Goal: Information Seeking & Learning: Learn about a topic

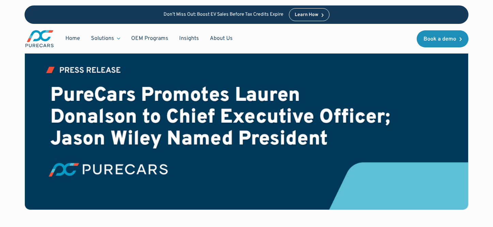
scroll to position [260, 0]
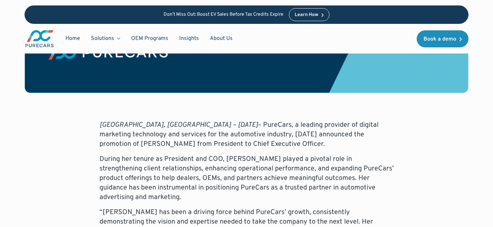
drag, startPoint x: 241, startPoint y: 140, endPoint x: 213, endPoint y: 126, distance: 30.8
click at [213, 126] on p "[GEOGRAPHIC_DATA], [GEOGRAPHIC_DATA] – [DATE] – PureCars, a leading provider of…" at bounding box center [246, 134] width 294 height 29
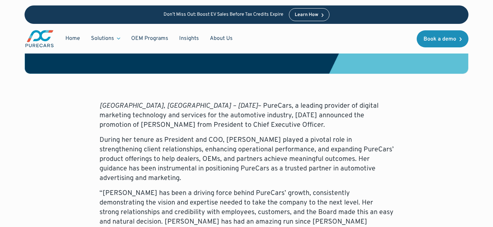
scroll to position [296, 0]
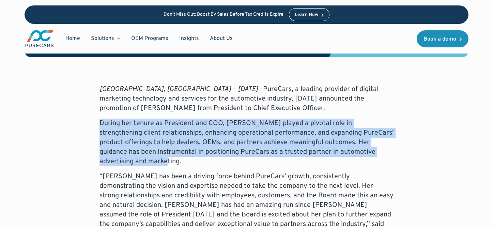
drag, startPoint x: 165, startPoint y: 161, endPoint x: 101, endPoint y: 120, distance: 75.8
click at [101, 120] on p "During her tenure as President and COO, [PERSON_NAME] played a pivotal role in …" at bounding box center [246, 142] width 294 height 48
drag, startPoint x: 101, startPoint y: 120, endPoint x: 140, endPoint y: 160, distance: 55.1
click at [140, 160] on p "During her tenure as President and COO, [PERSON_NAME] played a pivotal role in …" at bounding box center [246, 142] width 294 height 48
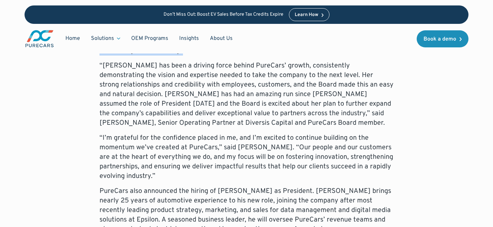
scroll to position [408, 0]
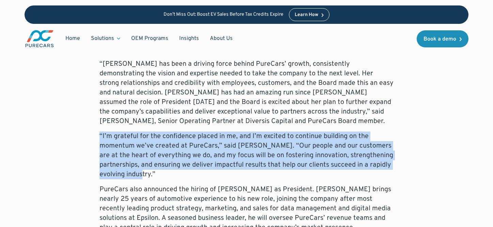
drag, startPoint x: 169, startPoint y: 173, endPoint x: 85, endPoint y: 130, distance: 94.9
click at [85, 130] on div "[GEOGRAPHIC_DATA], [GEOGRAPHIC_DATA] – [DATE] – PureCars, a leading provider of…" at bounding box center [246, 197] width 443 height 451
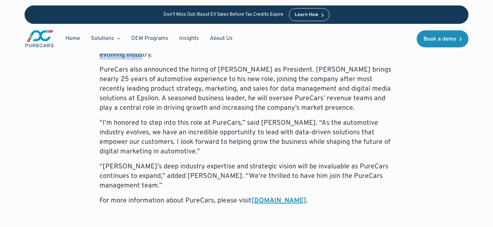
scroll to position [533, 0]
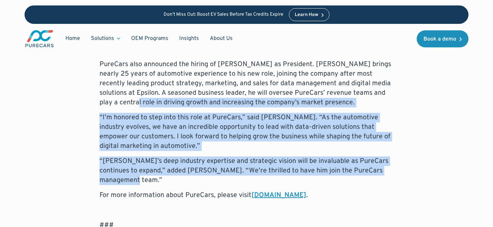
drag, startPoint x: 125, startPoint y: 179, endPoint x: 98, endPoint y: 105, distance: 79.1
click at [98, 105] on div "[GEOGRAPHIC_DATA], [GEOGRAPHIC_DATA] – [DATE] – PureCars, a leading provider of…" at bounding box center [246, 72] width 443 height 451
click at [105, 114] on p "“I’m honored to step into this role at PureCars,” said [PERSON_NAME]. “As the a…" at bounding box center [246, 132] width 294 height 38
